Goal: Obtain resource: Download file/media

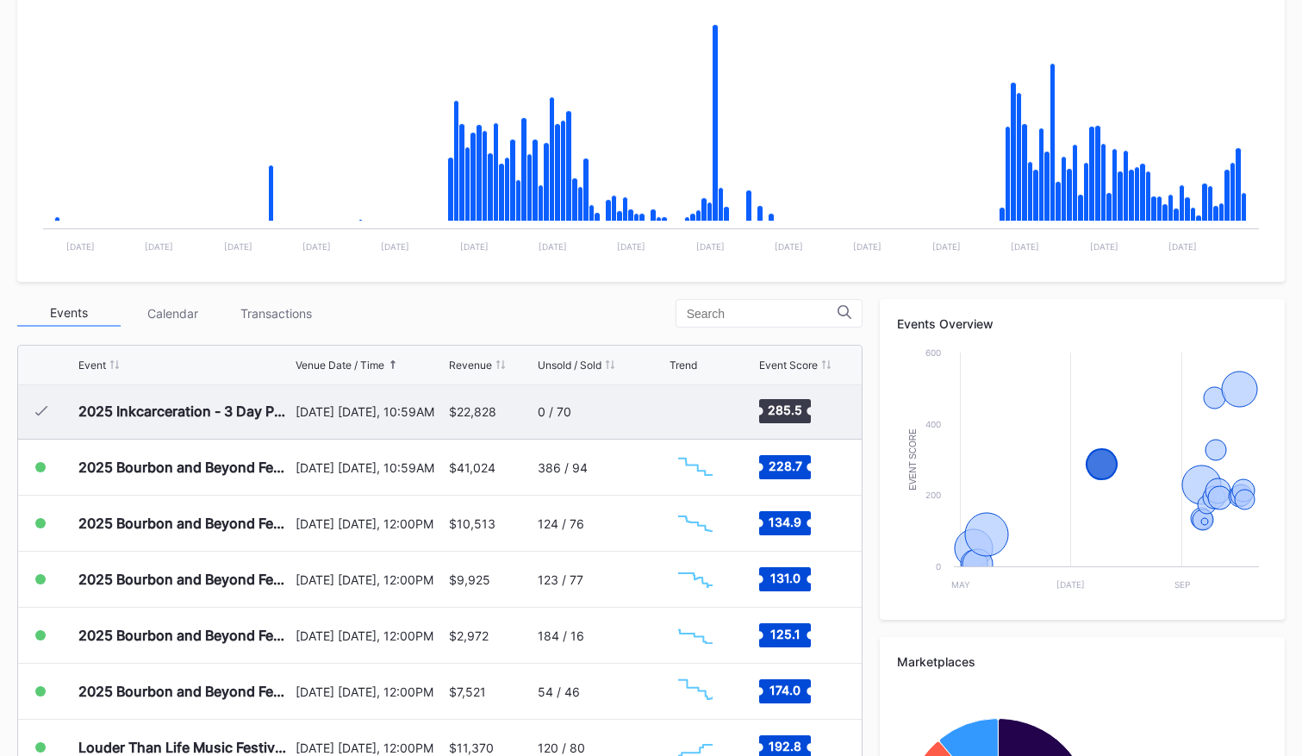
scroll to position [231, 0]
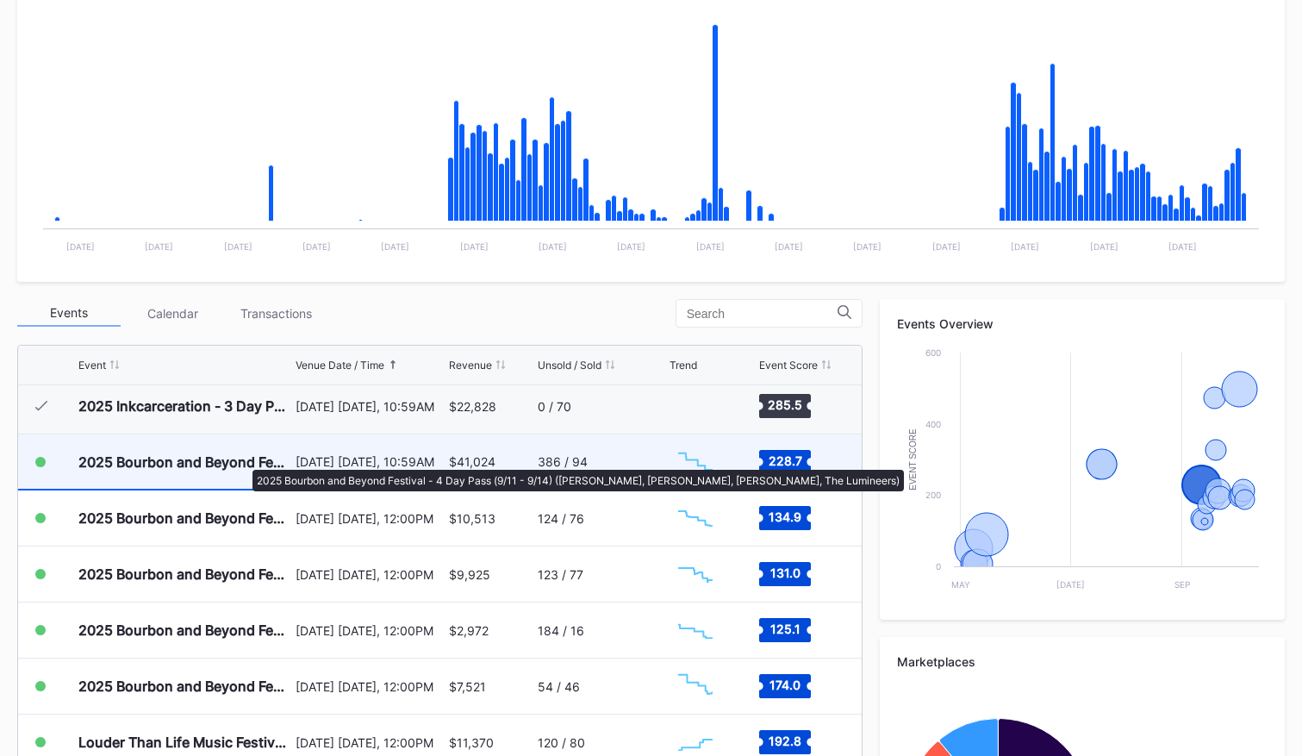
click at [244, 461] on div "2025 Bourbon and Beyond Festival - 4 Day Pass (9/11 - 9/14) ([PERSON_NAME], [PE…" at bounding box center [184, 461] width 213 height 17
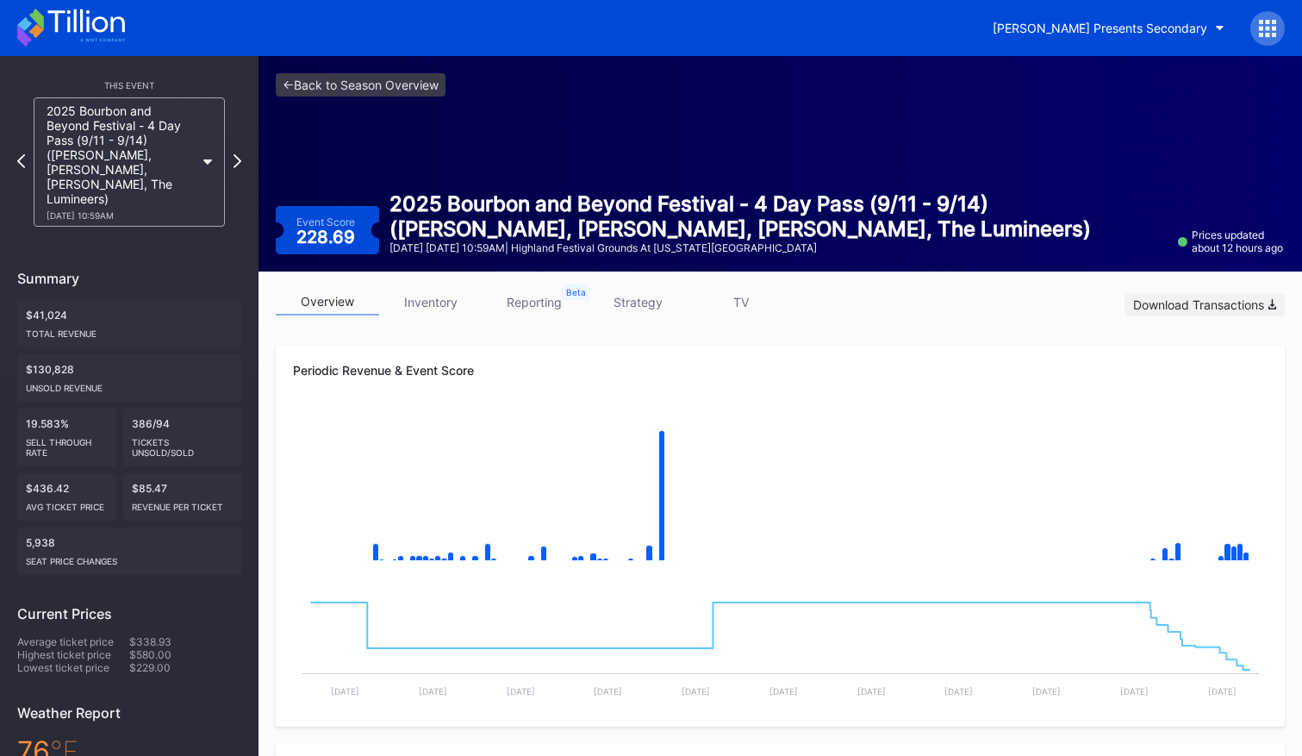
click at [1243, 302] on div "Download Transactions" at bounding box center [1204, 304] width 143 height 15
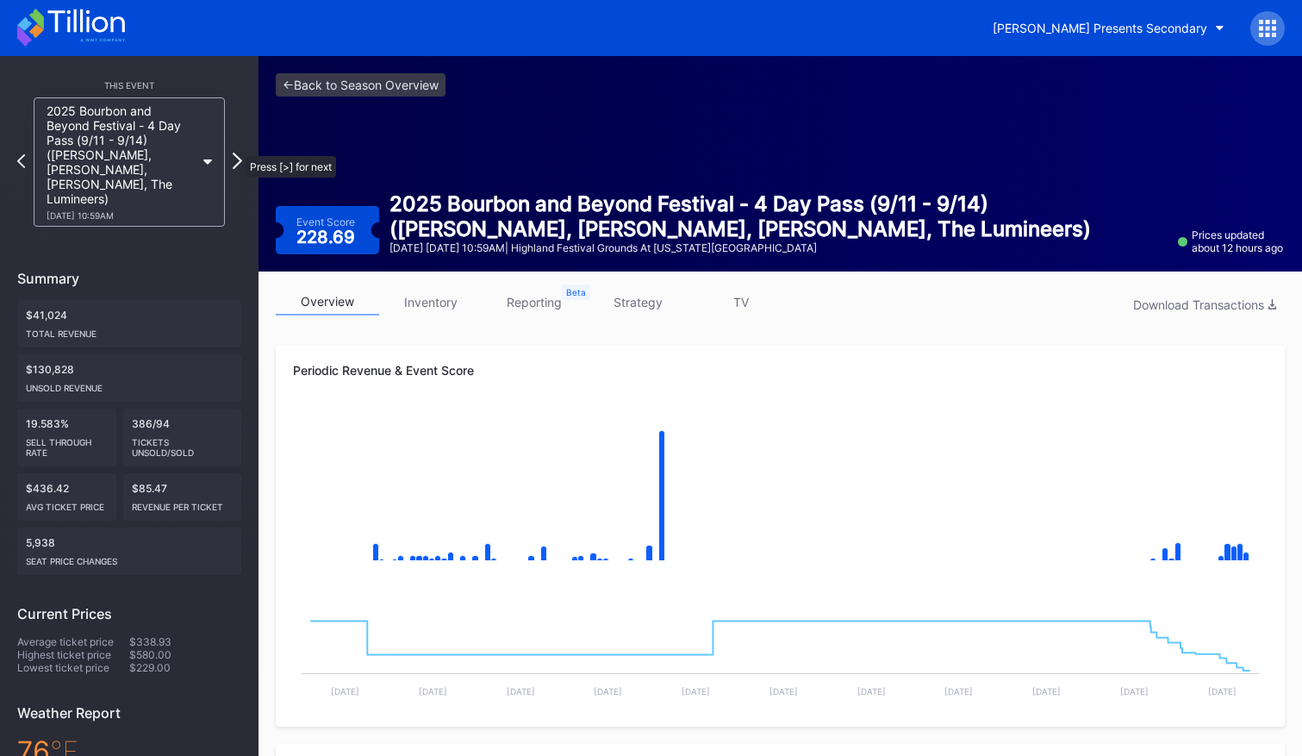
click at [237, 153] on icon at bounding box center [237, 161] width 9 height 16
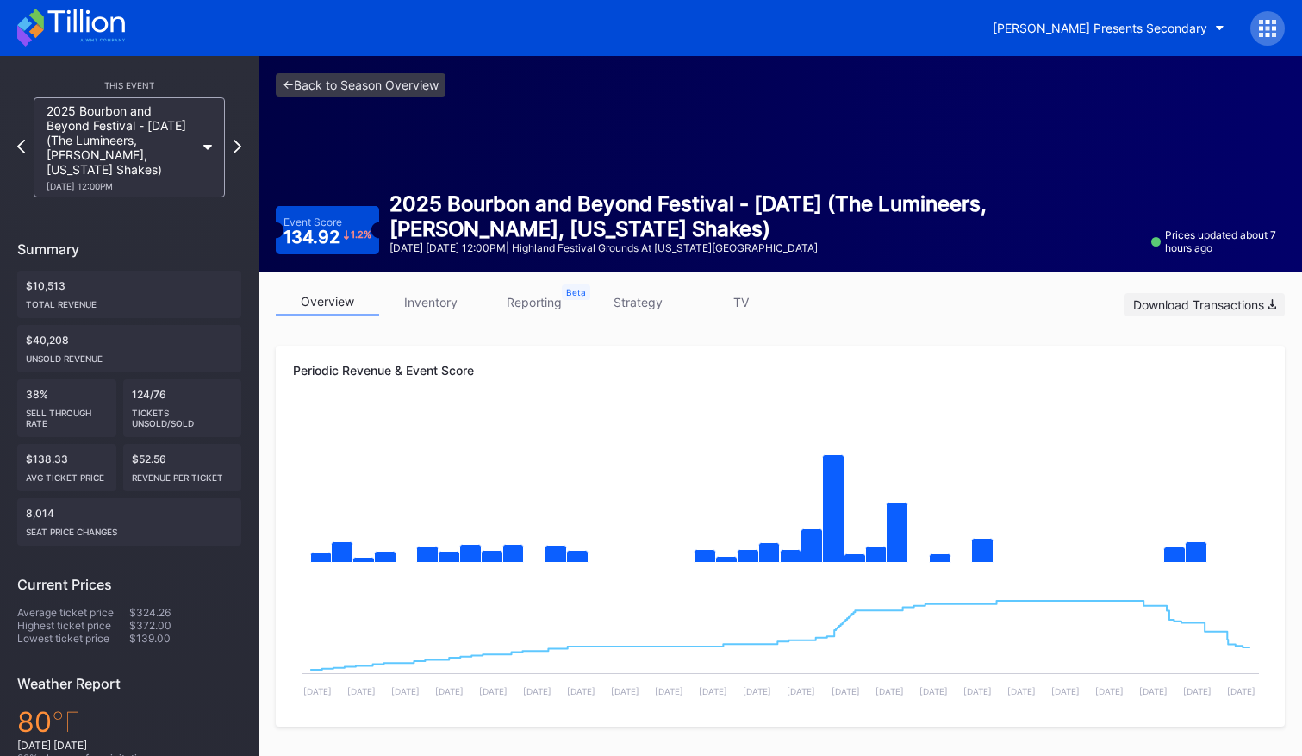
click at [1186, 309] on div "Download Transactions" at bounding box center [1204, 304] width 143 height 15
click at [235, 150] on icon at bounding box center [237, 146] width 9 height 16
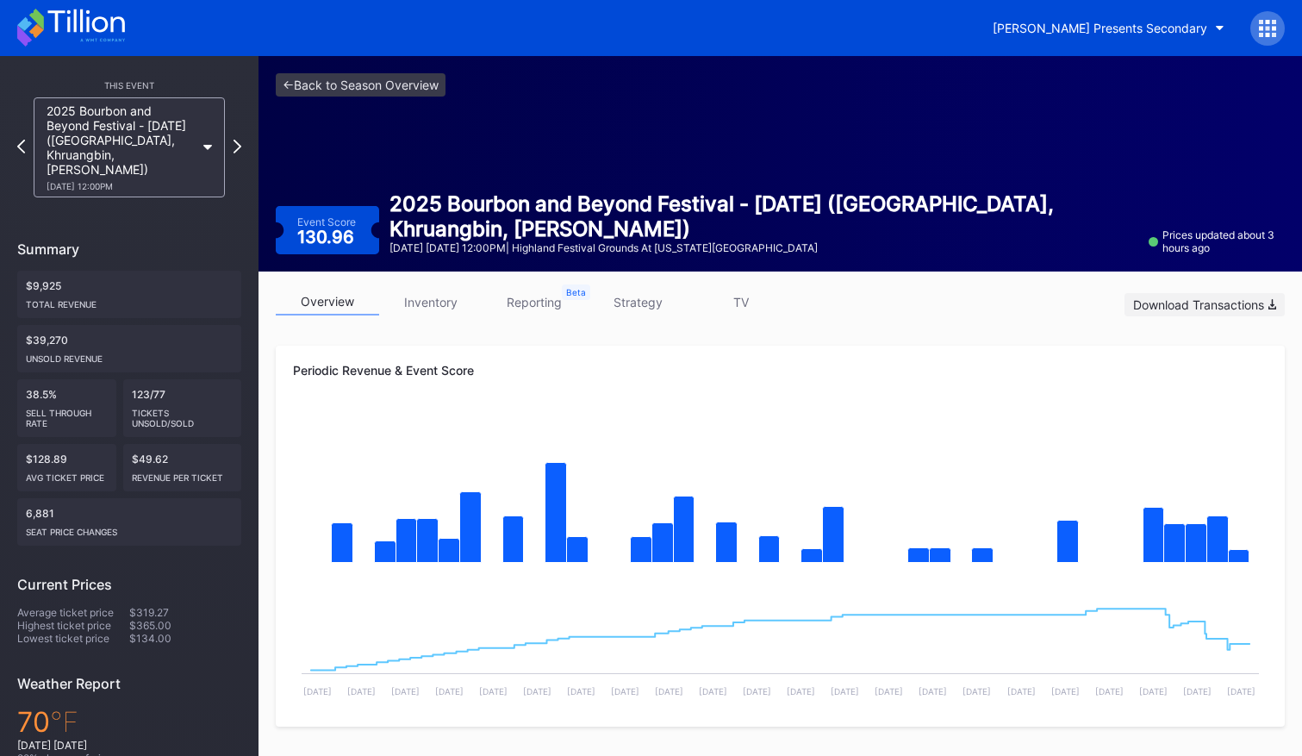
click at [1206, 309] on div "Download Transactions" at bounding box center [1204, 304] width 143 height 15
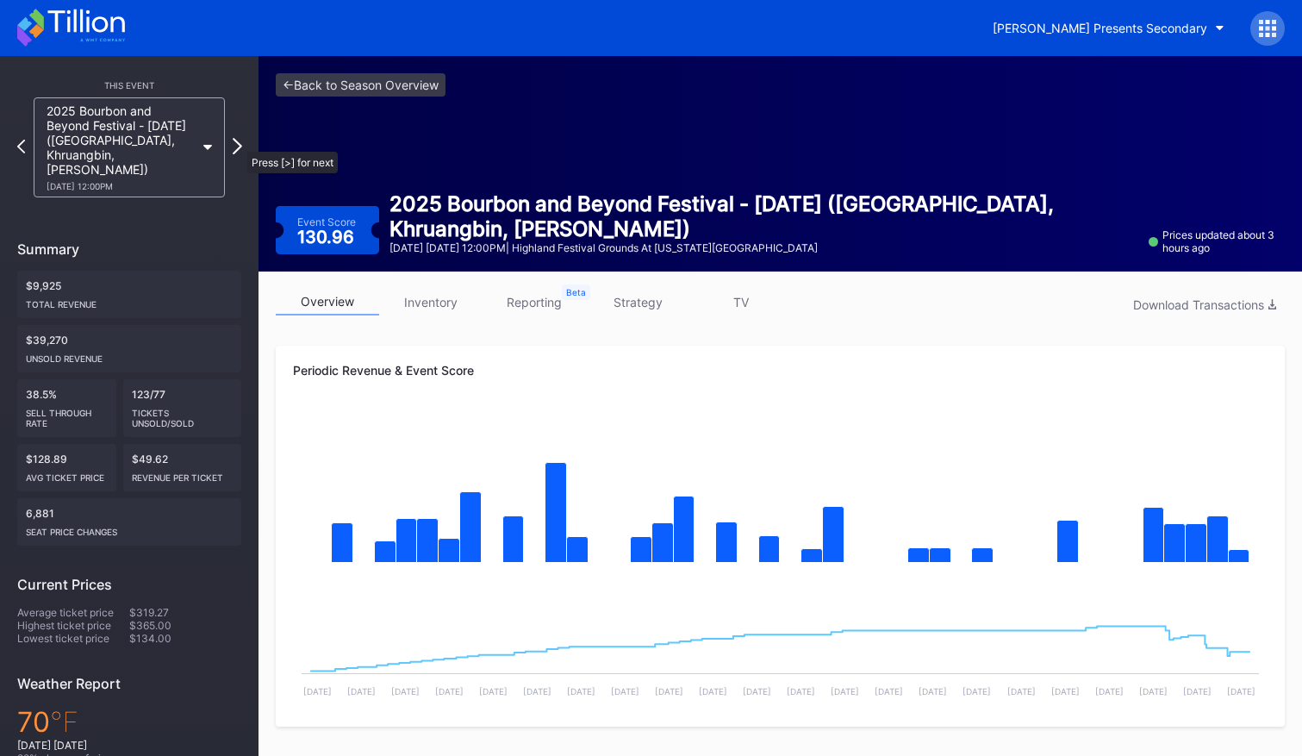
click at [239, 143] on icon at bounding box center [237, 146] width 9 height 16
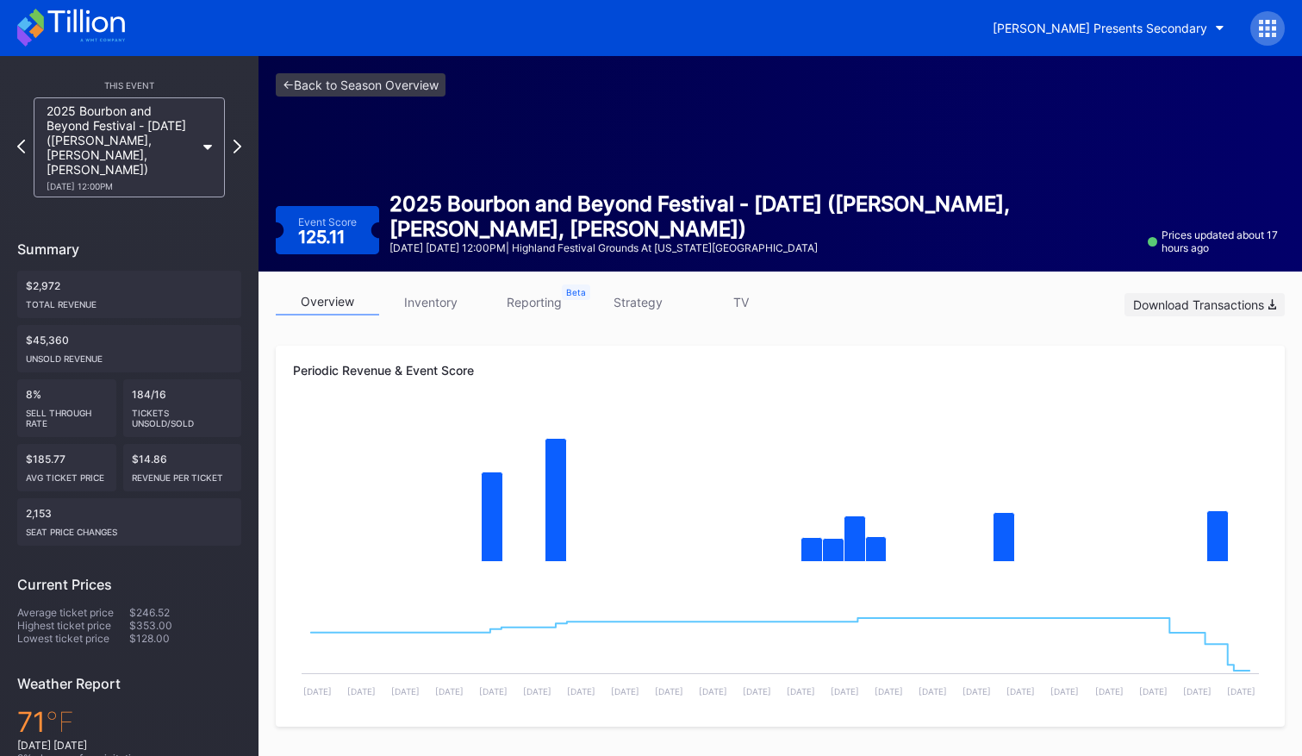
click at [1237, 302] on div "Download Transactions" at bounding box center [1204, 304] width 143 height 15
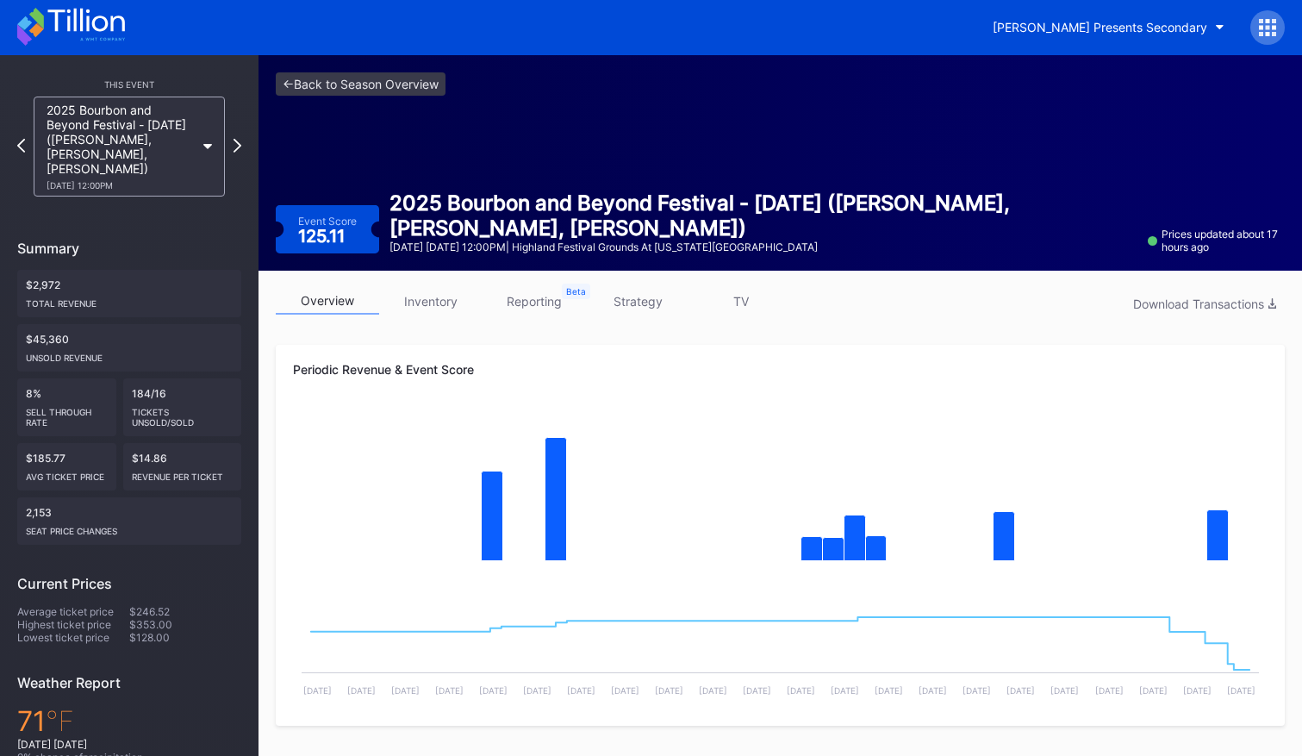
click at [542, 306] on link "reporting" at bounding box center [534, 301] width 103 height 27
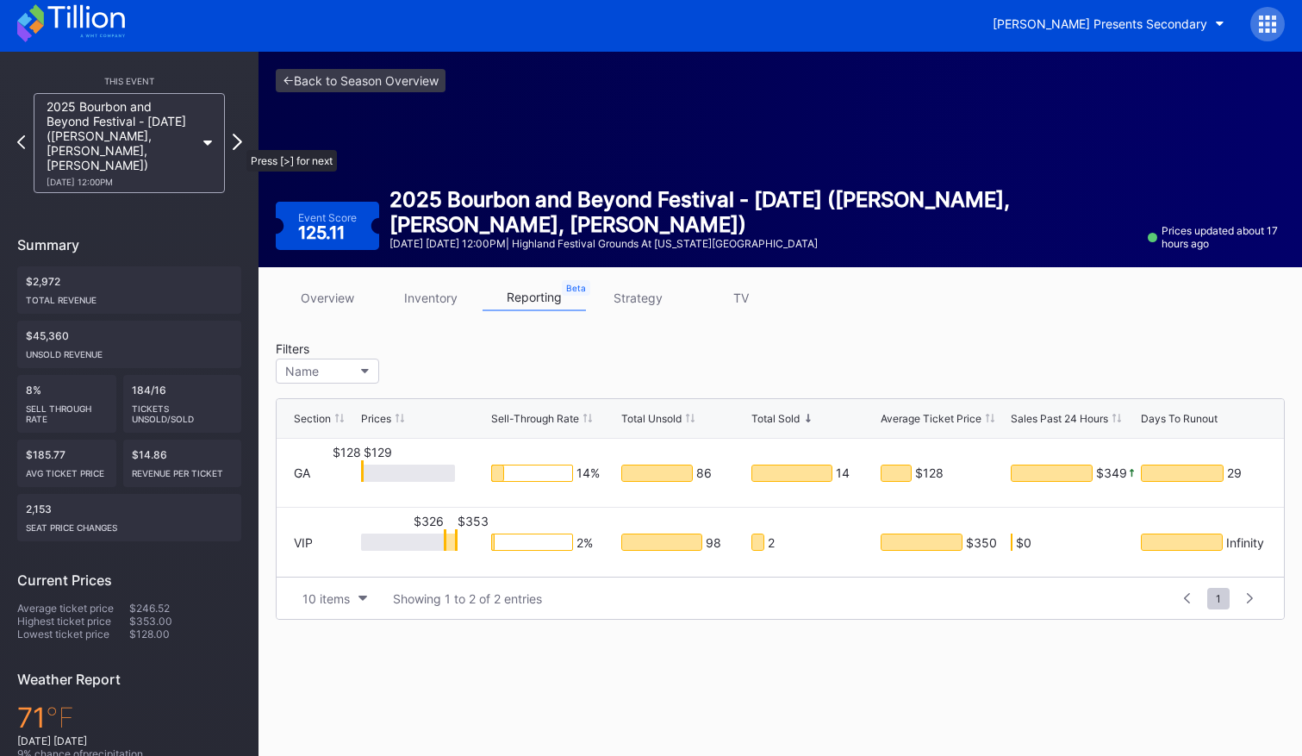
scroll to position [3, 0]
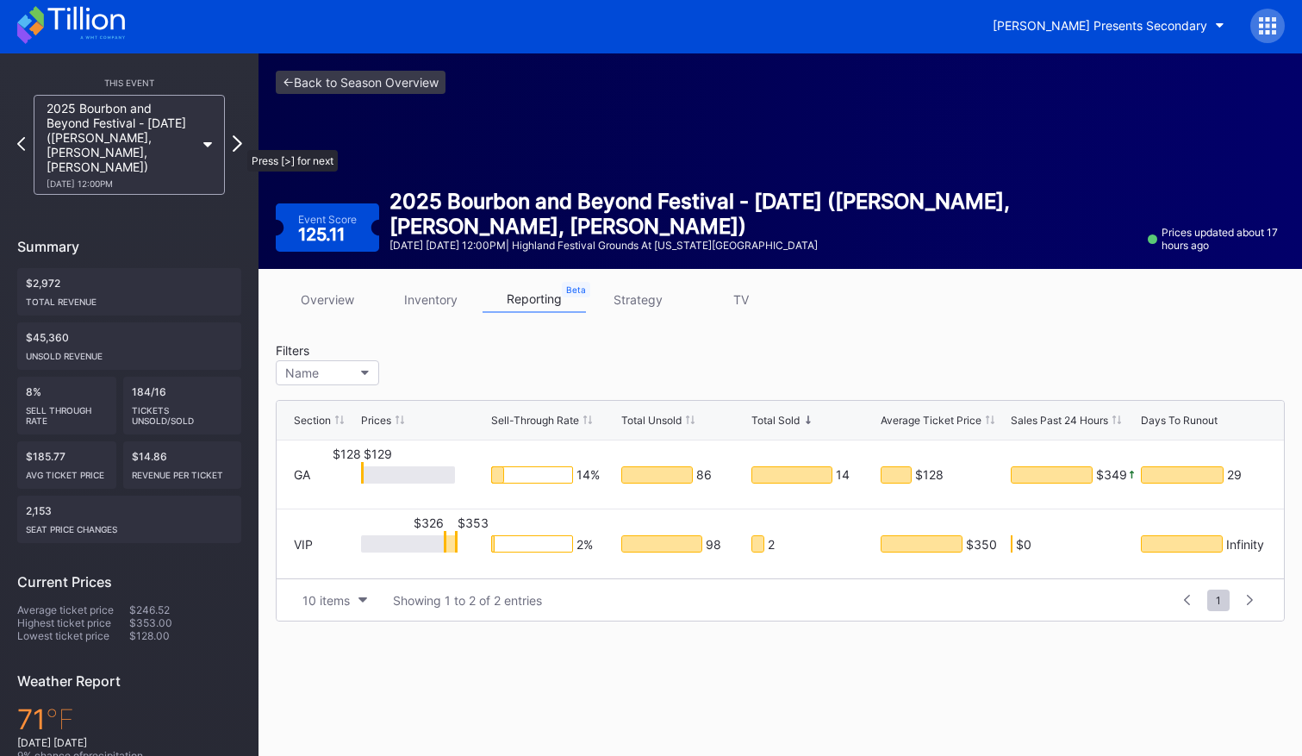
click at [239, 141] on icon at bounding box center [237, 143] width 9 height 16
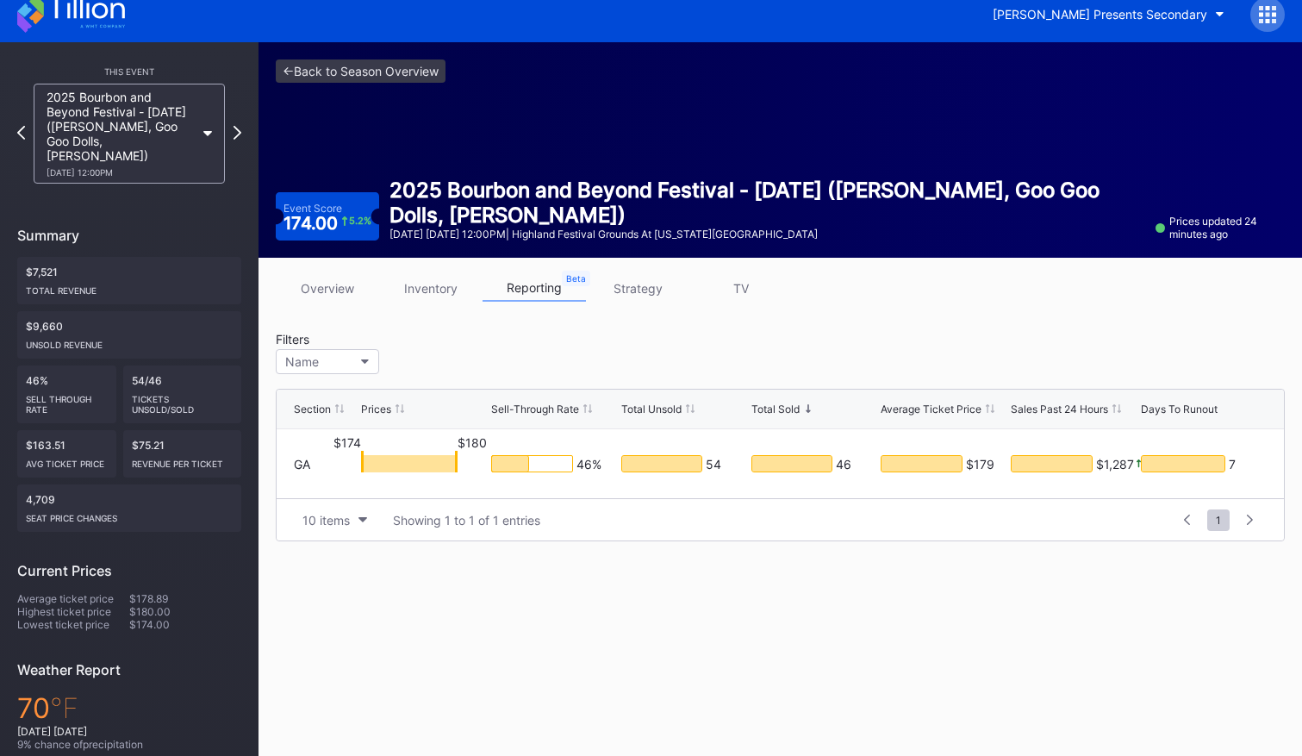
scroll to position [20, 0]
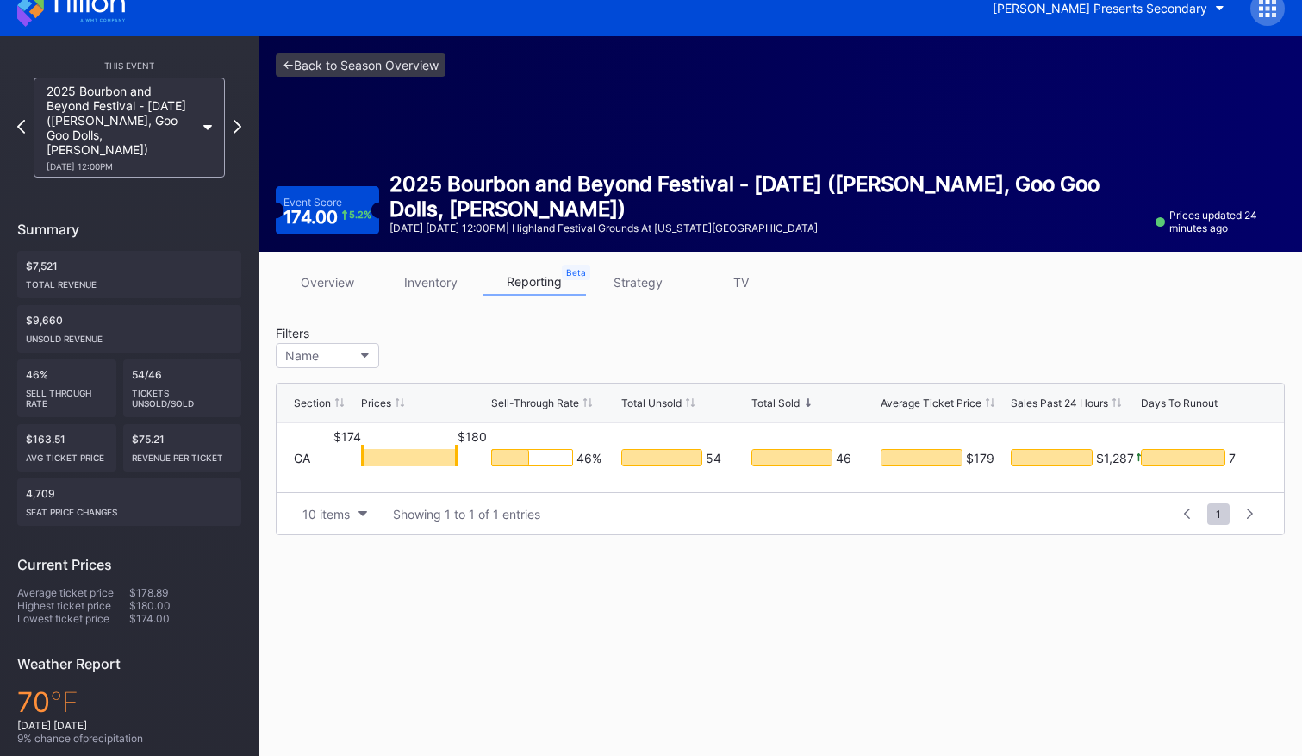
click at [1184, 308] on div "overview inventory reporting strategy TV Filters Name Section Prices Sell-Throu…" at bounding box center [779, 402] width 1043 height 301
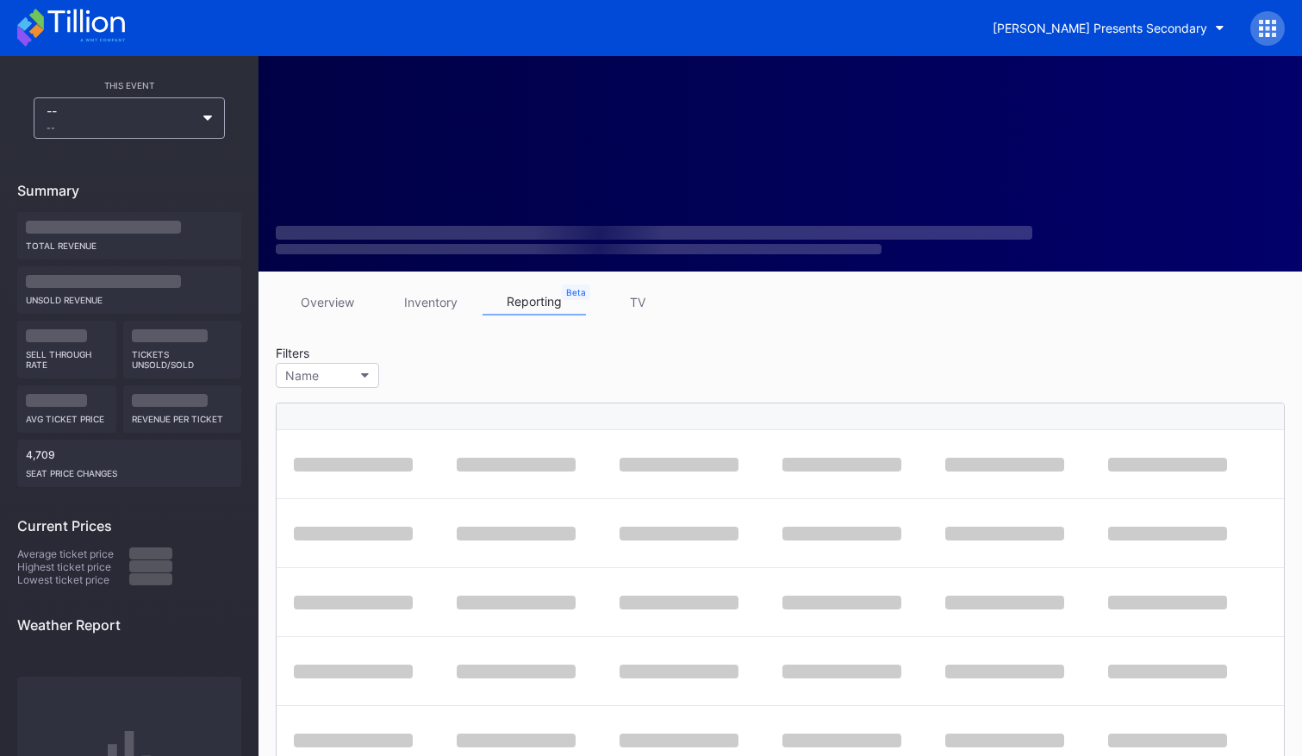
scroll to position [20, 0]
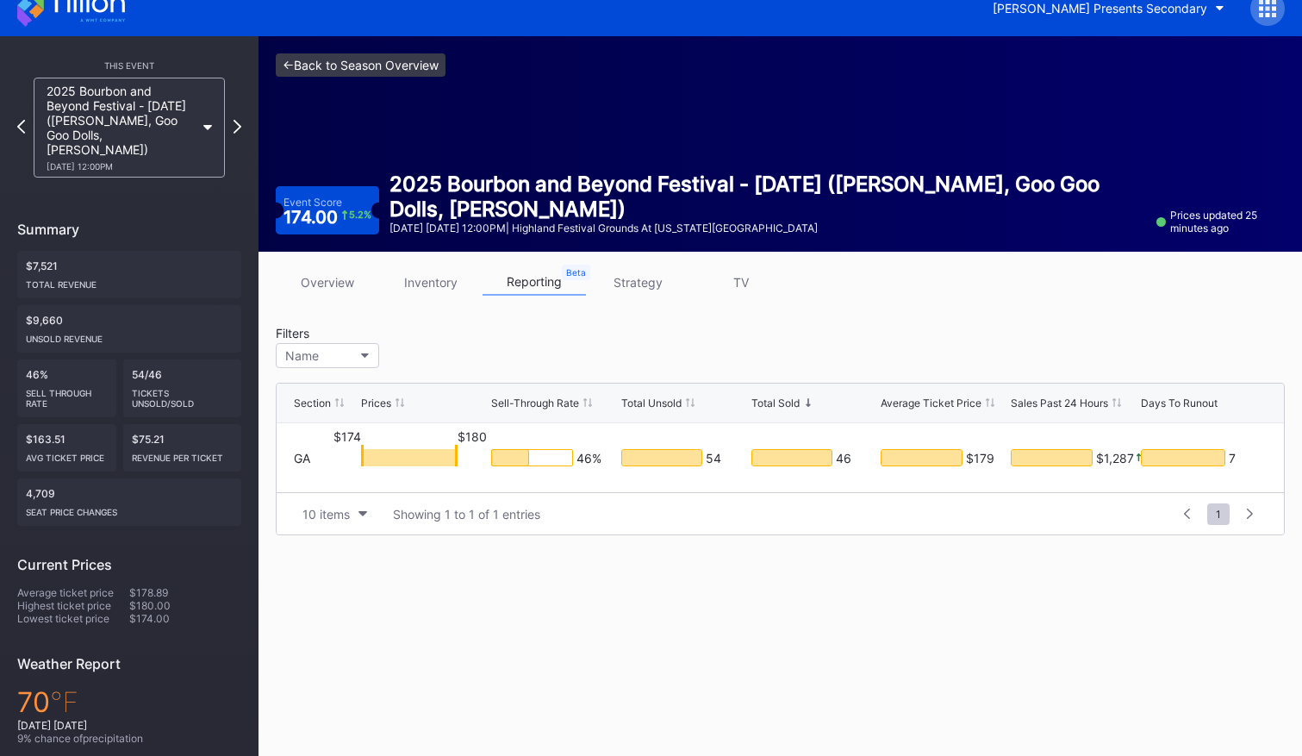
click at [296, 65] on link "<- Back to Season Overview" at bounding box center [361, 64] width 170 height 23
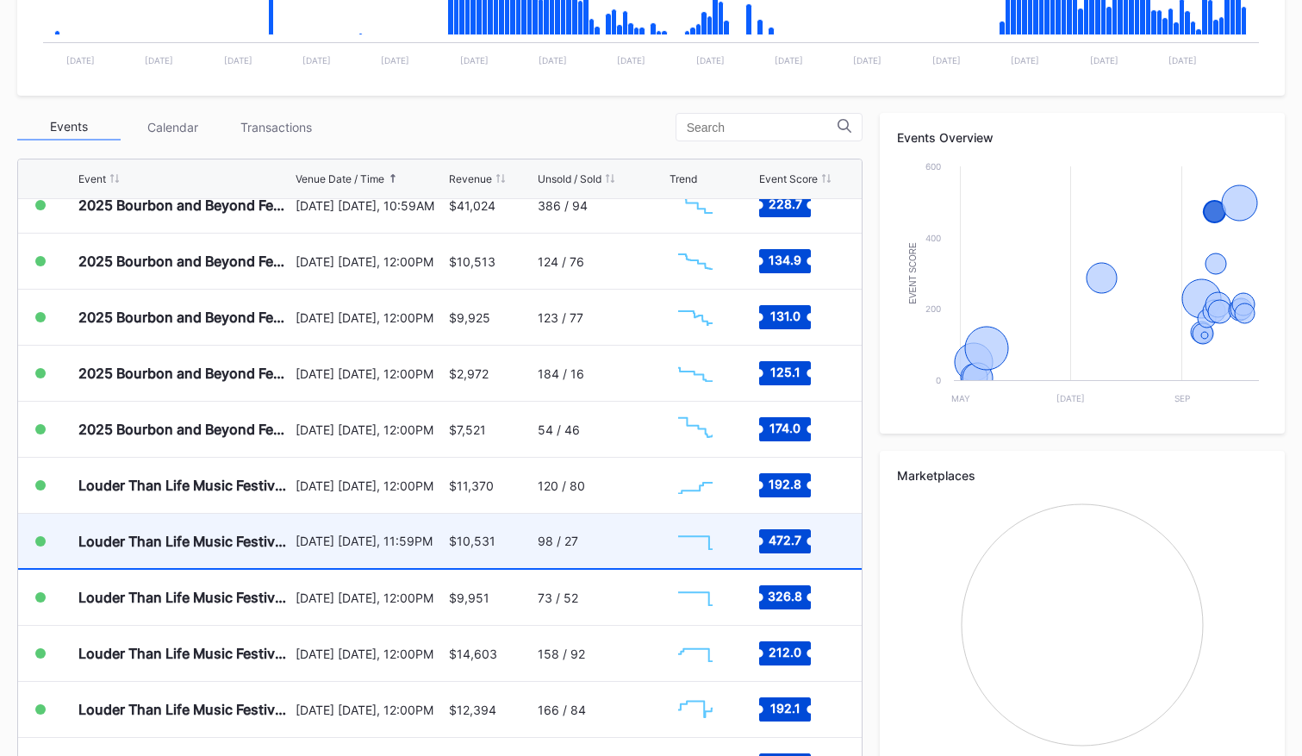
scroll to position [308, 0]
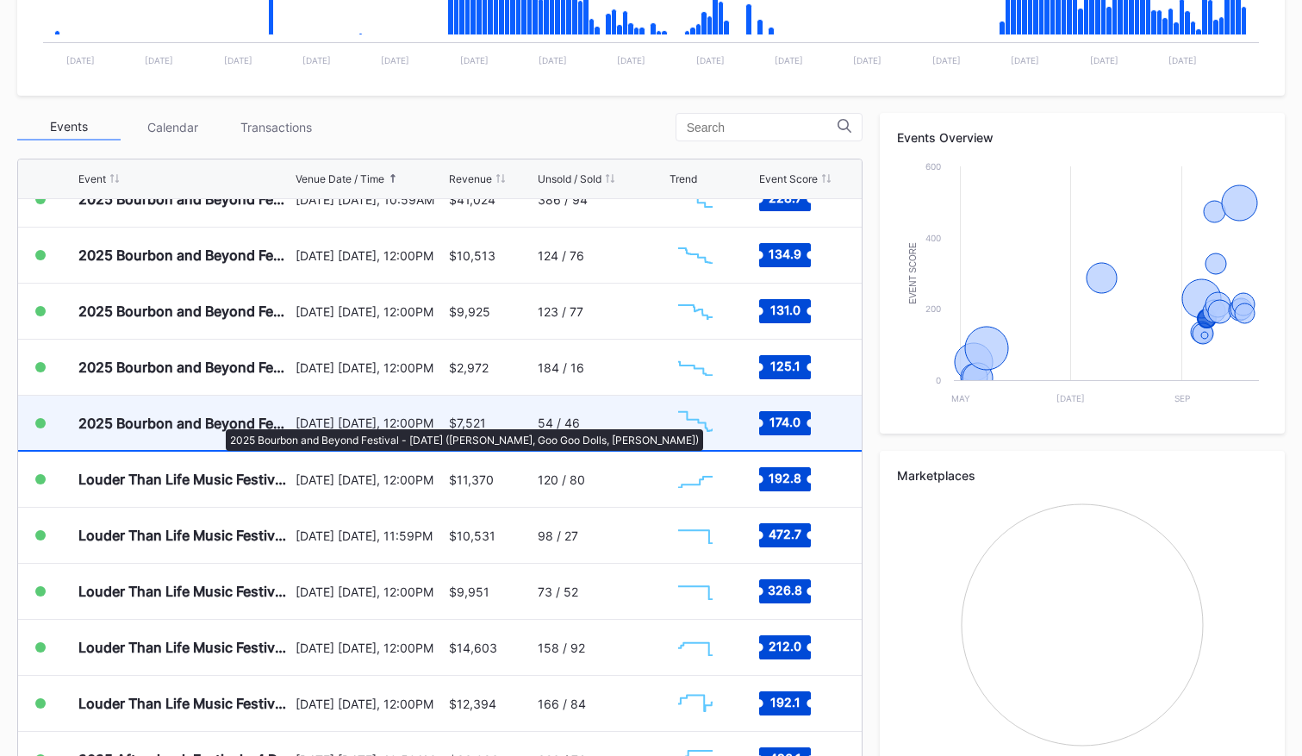
click at [216, 420] on div "2025 Bourbon and Beyond Festival - [DATE] ([PERSON_NAME], Goo Goo Dolls, [PERSO…" at bounding box center [184, 422] width 213 height 17
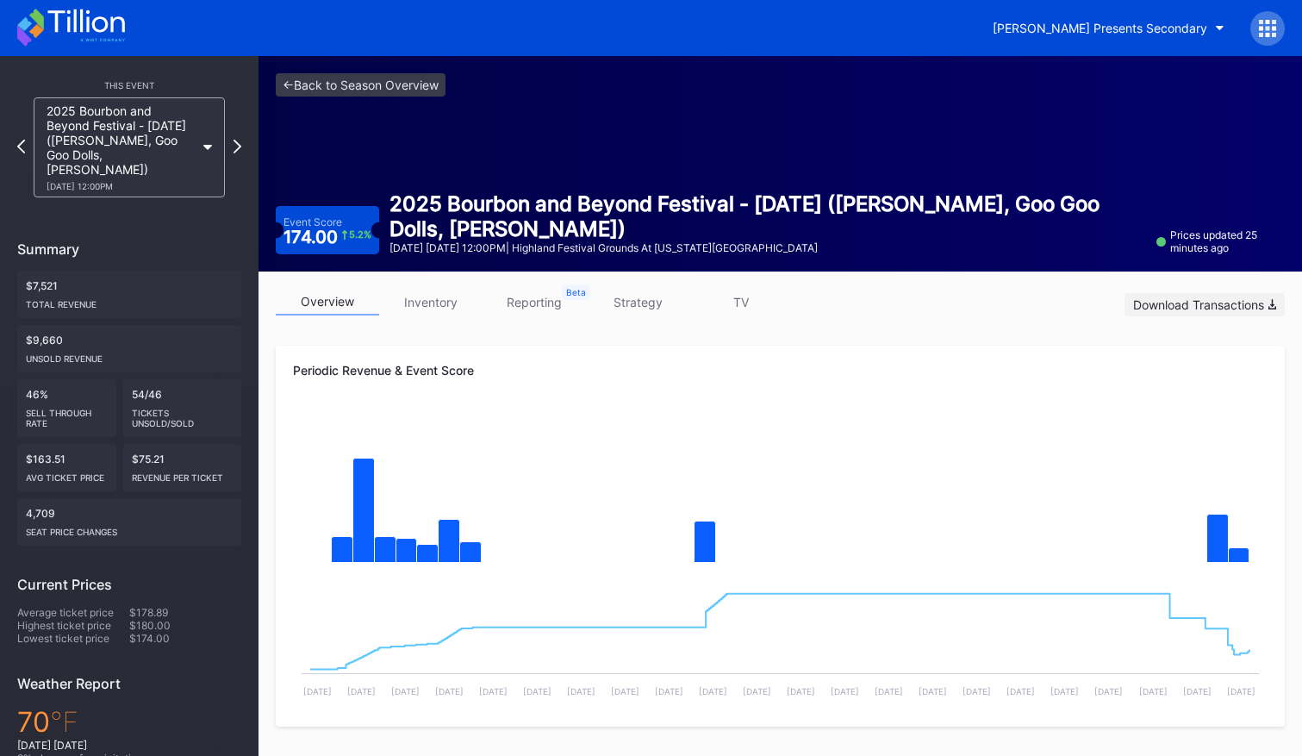
click at [1236, 305] on div "Download Transactions" at bounding box center [1204, 304] width 143 height 15
